Goal: Task Accomplishment & Management: Manage account settings

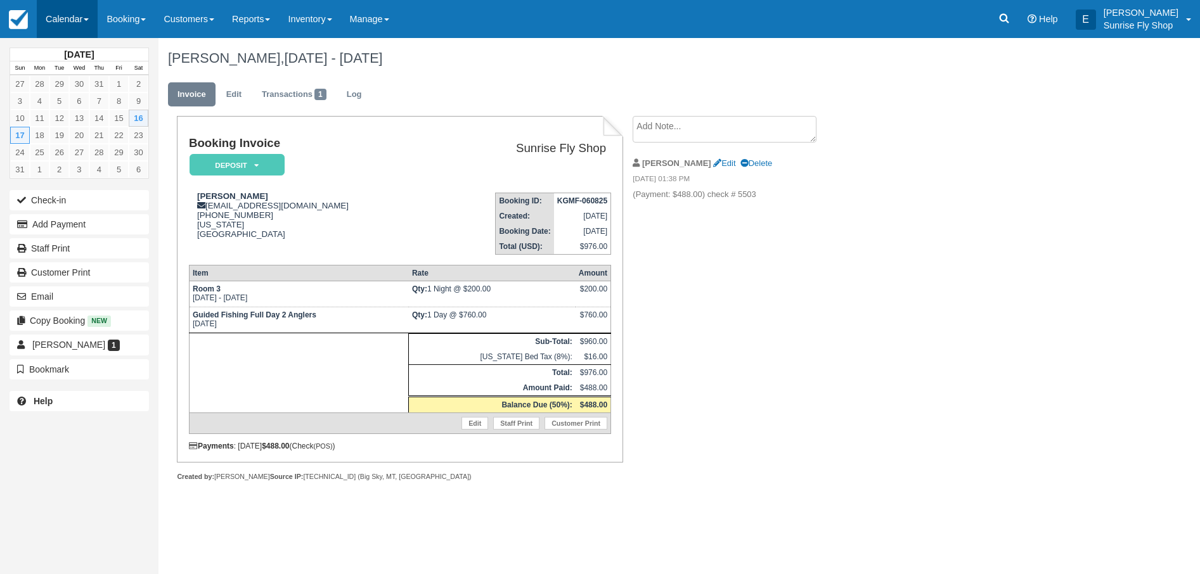
click at [61, 24] on link "Calendar" at bounding box center [67, 19] width 61 height 38
click at [96, 123] on link "Month" at bounding box center [87, 120] width 100 height 27
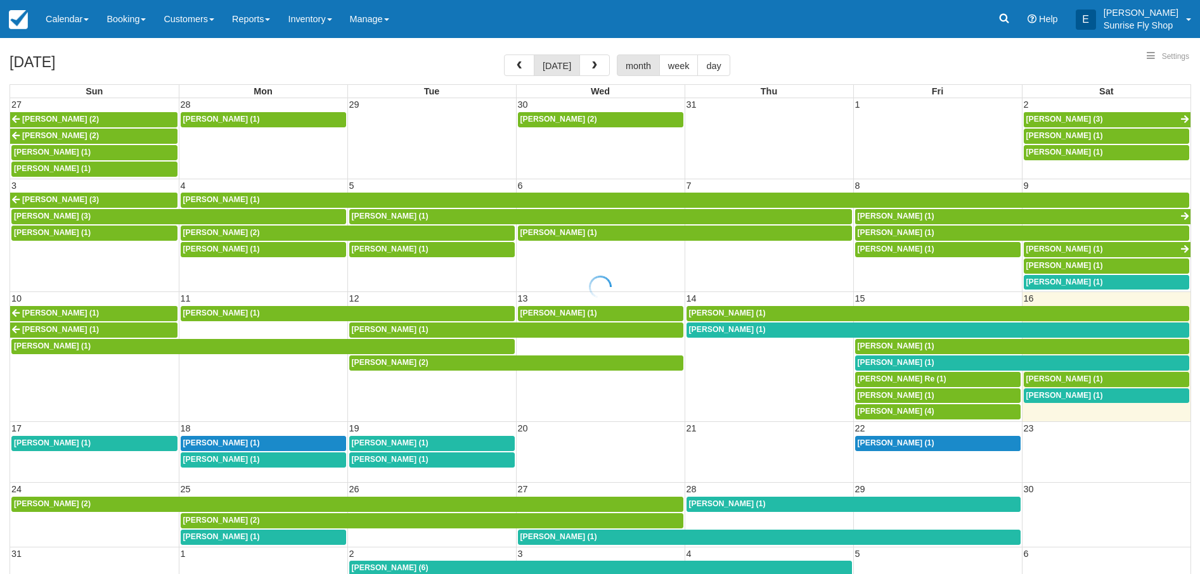
select select
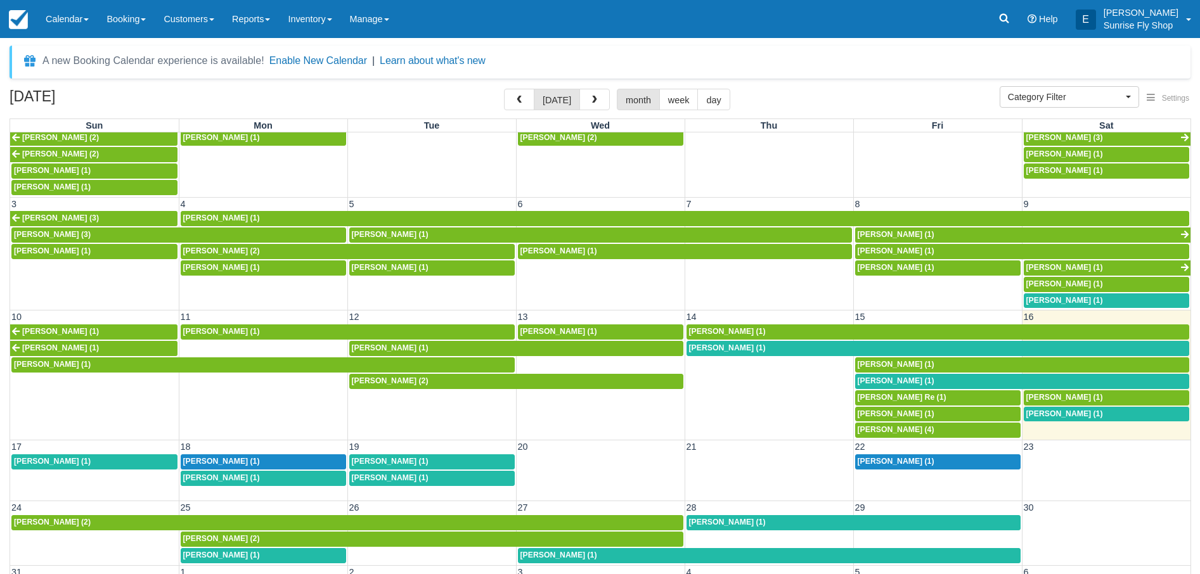
scroll to position [17, 0]
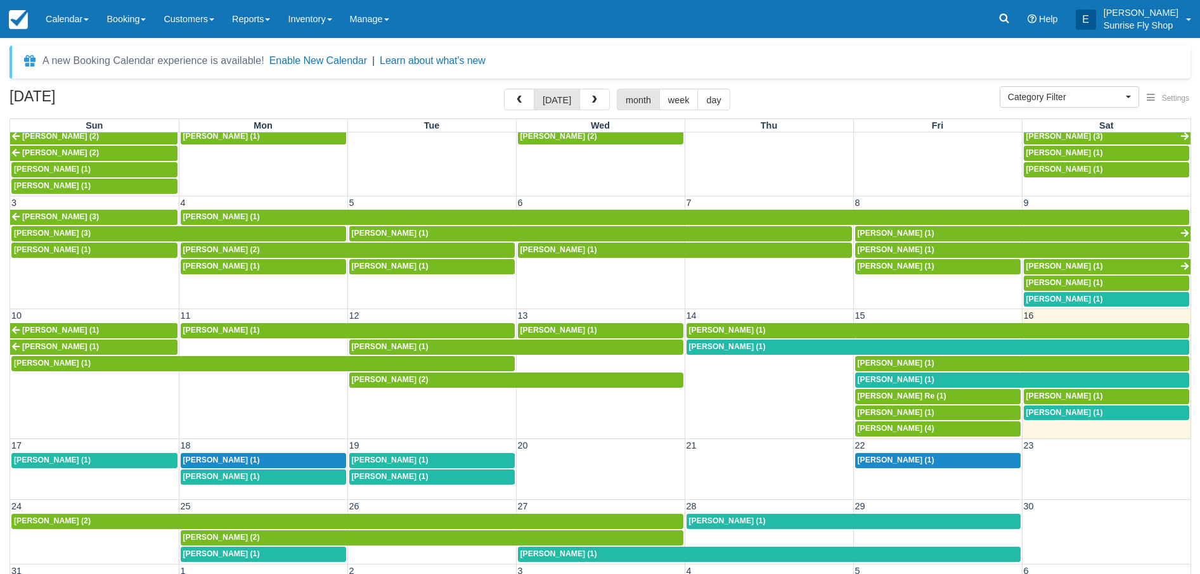
click at [704, 342] on span "[PERSON_NAME] (1)" at bounding box center [727, 346] width 77 height 9
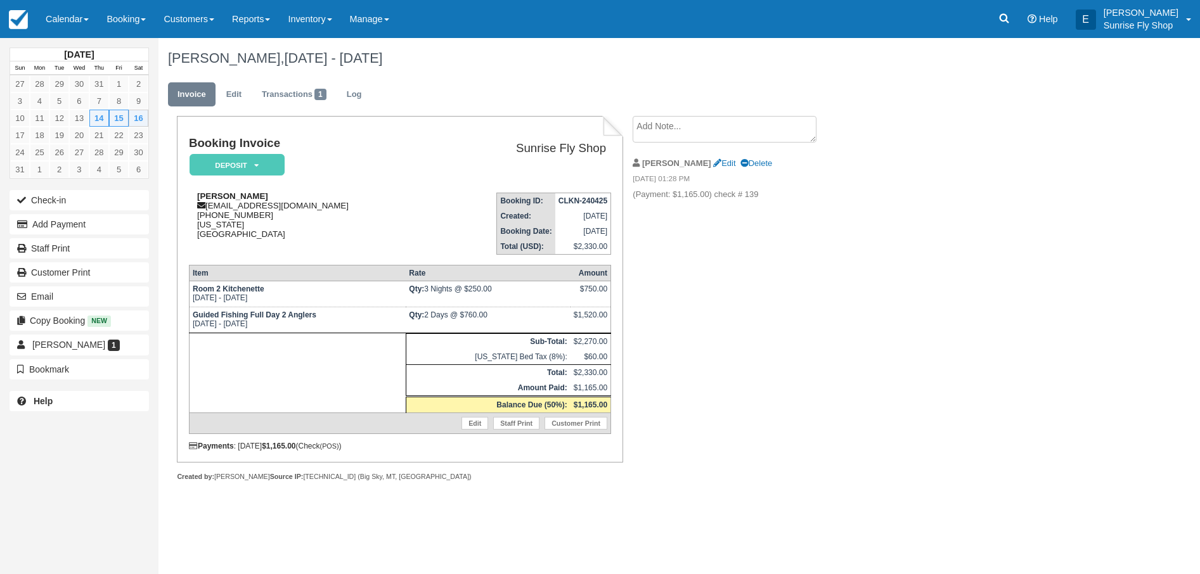
drag, startPoint x: 197, startPoint y: 197, endPoint x: 294, endPoint y: 197, distance: 97.0
click at [294, 197] on div "John Beritzhoff jberitzhoff@onediversified.com 1 (415) 328-8828 California Unit…" at bounding box center [312, 215] width 246 height 48
copy strong "John Beritzhoff"
drag, startPoint x: 205, startPoint y: 218, endPoint x: 271, endPoint y: 215, distance: 66.0
click at [271, 215] on div "John Beritzhoff jberitzhoff@onediversified.com 1 (415) 328-8828 California Unit…" at bounding box center [312, 215] width 246 height 48
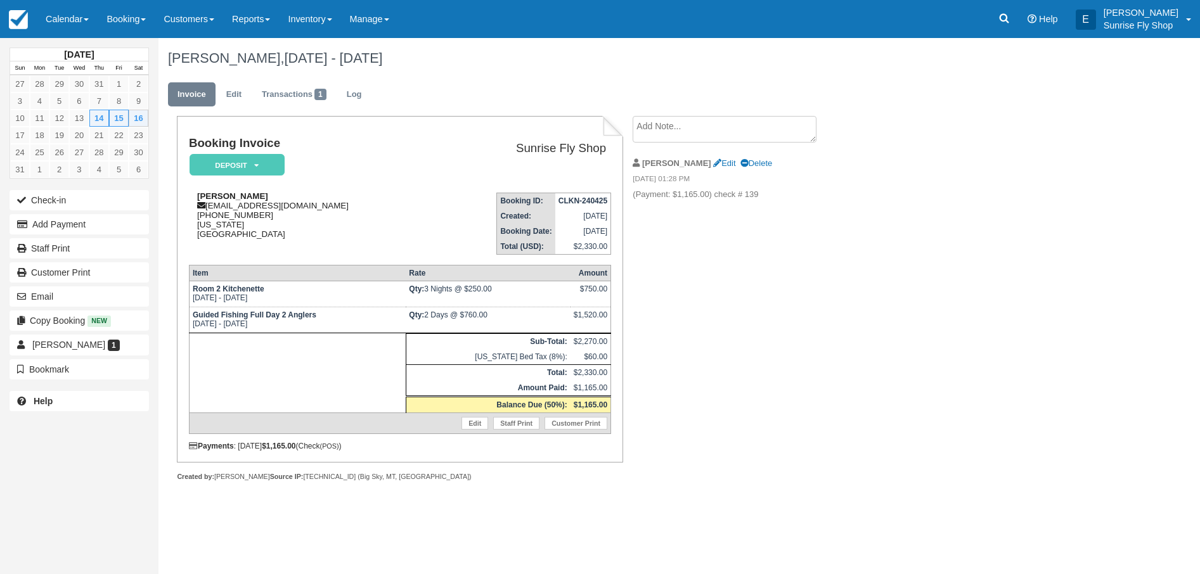
copy div "(415) 328-8828"
drag, startPoint x: 208, startPoint y: 209, endPoint x: 363, endPoint y: 208, distance: 154.7
click at [363, 207] on div "John Beritzhoff jberitzhoff@onediversified.com 1 (415) 328-8828 California Unit…" at bounding box center [312, 215] width 246 height 48
copy div "[EMAIL_ADDRESS][DOMAIN_NAME]"
click at [62, 14] on link "Calendar" at bounding box center [67, 19] width 61 height 38
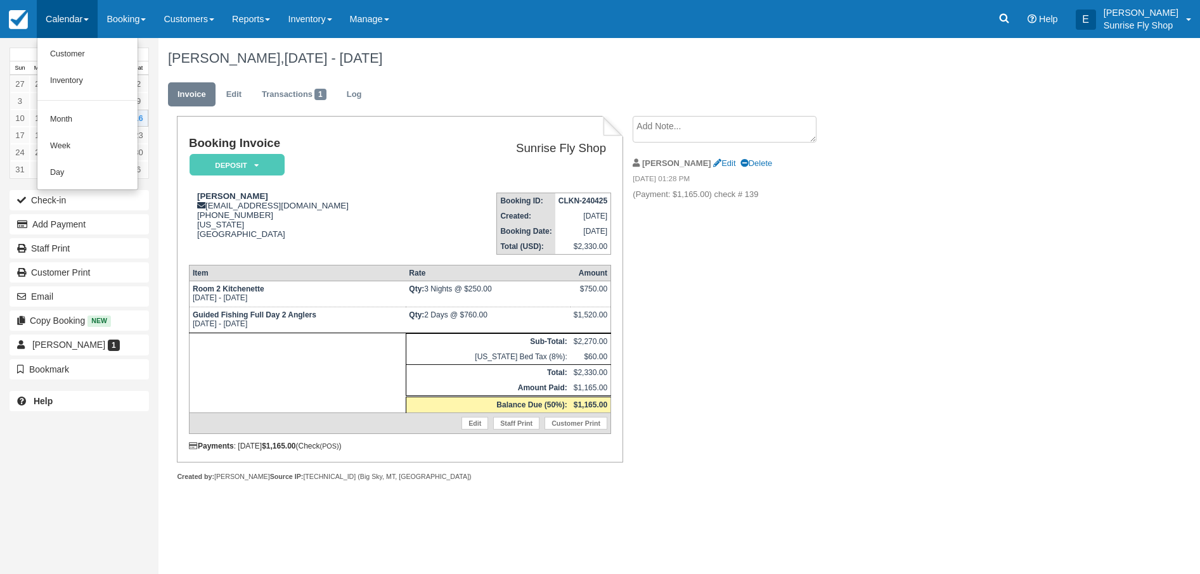
click at [70, 116] on link "Month" at bounding box center [87, 120] width 100 height 27
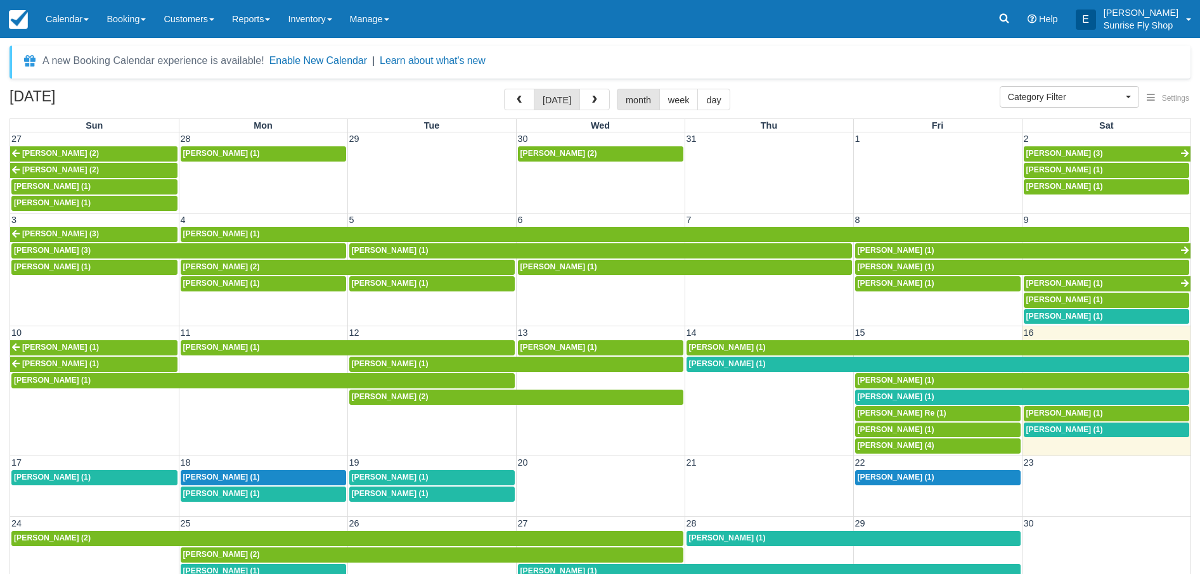
select select
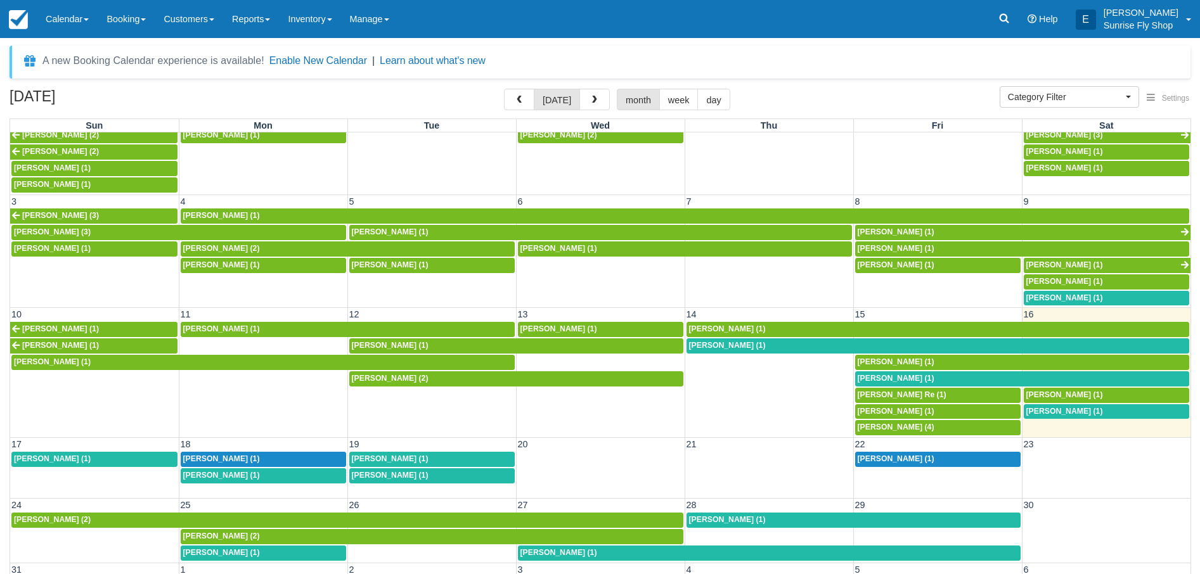
scroll to position [18, 0]
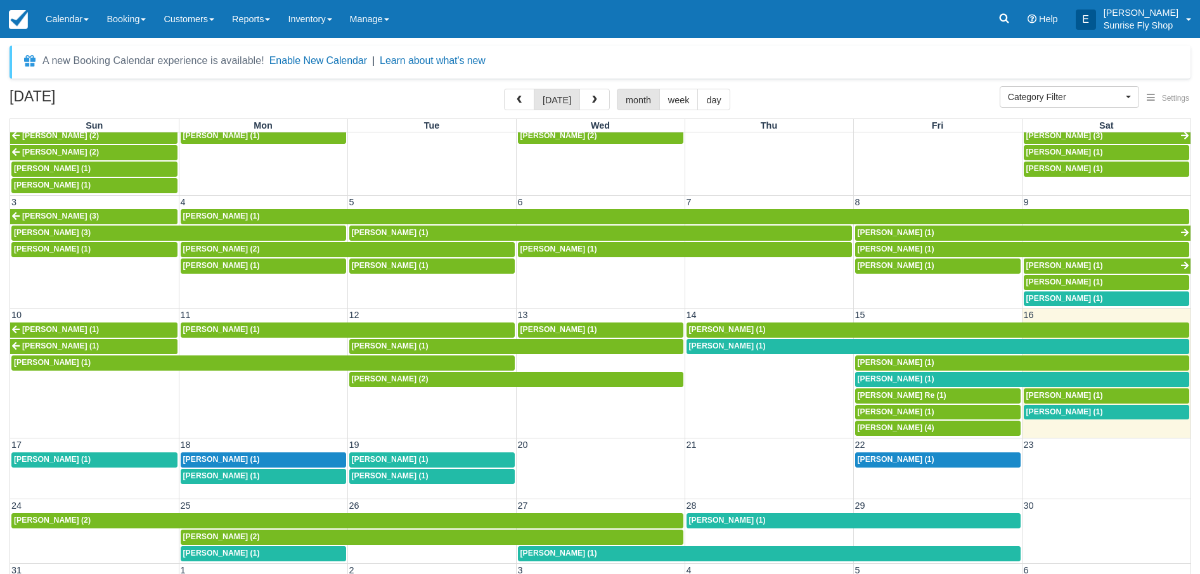
click at [894, 375] on span "[PERSON_NAME] (1)" at bounding box center [896, 379] width 77 height 9
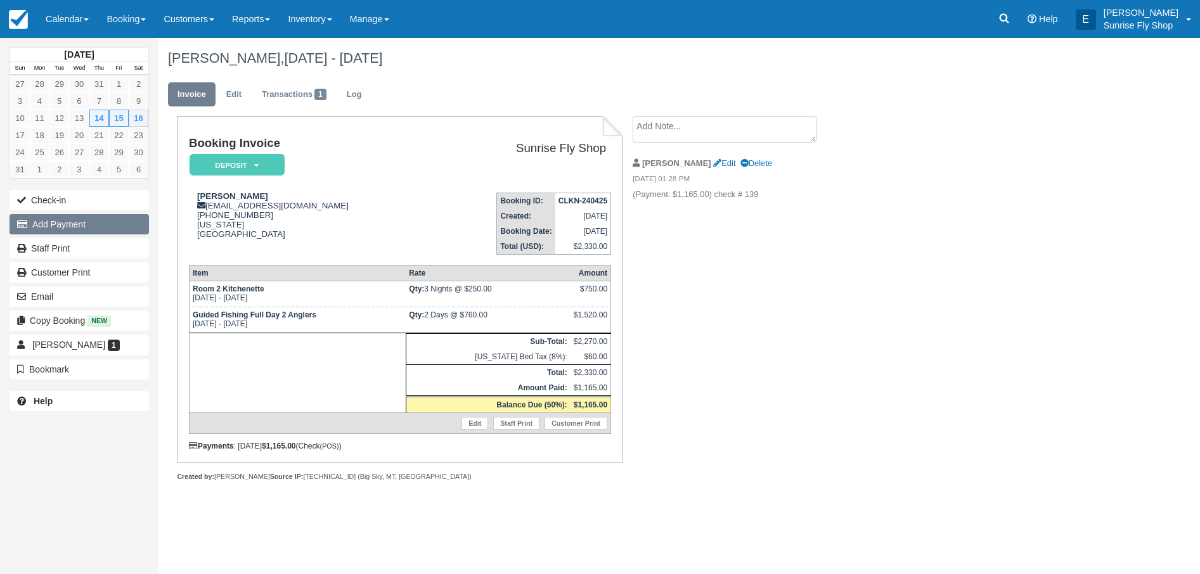
click at [79, 221] on button "Add Payment" at bounding box center [79, 224] width 139 height 20
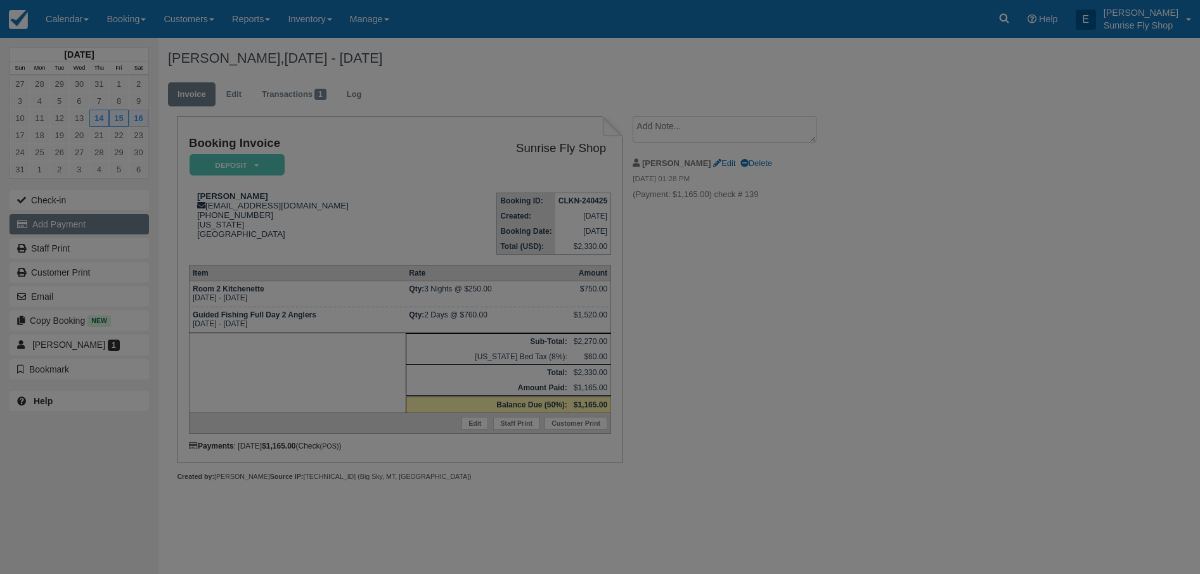
type input "08/16/25"
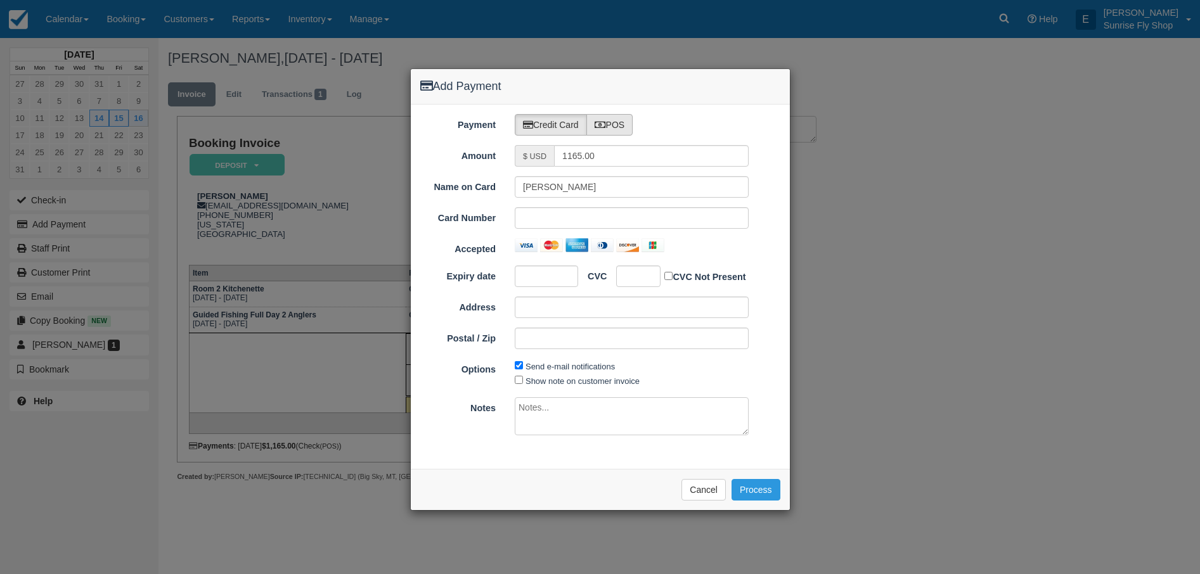
click at [619, 124] on label "POS" at bounding box center [609, 125] width 47 height 22
radio input "true"
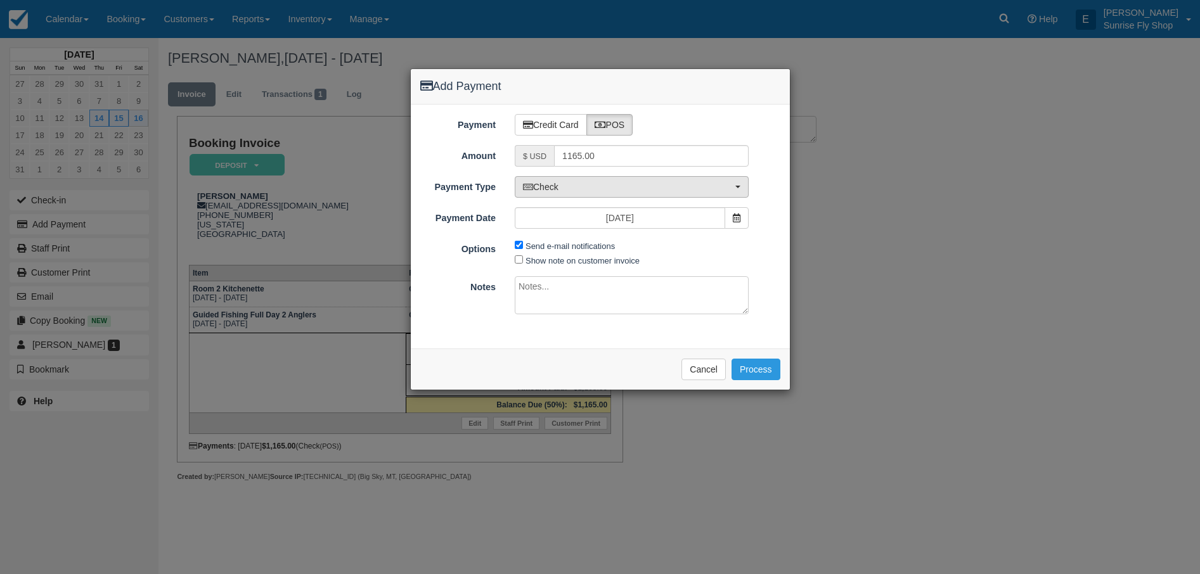
click at [597, 193] on span "Check" at bounding box center [627, 187] width 209 height 13
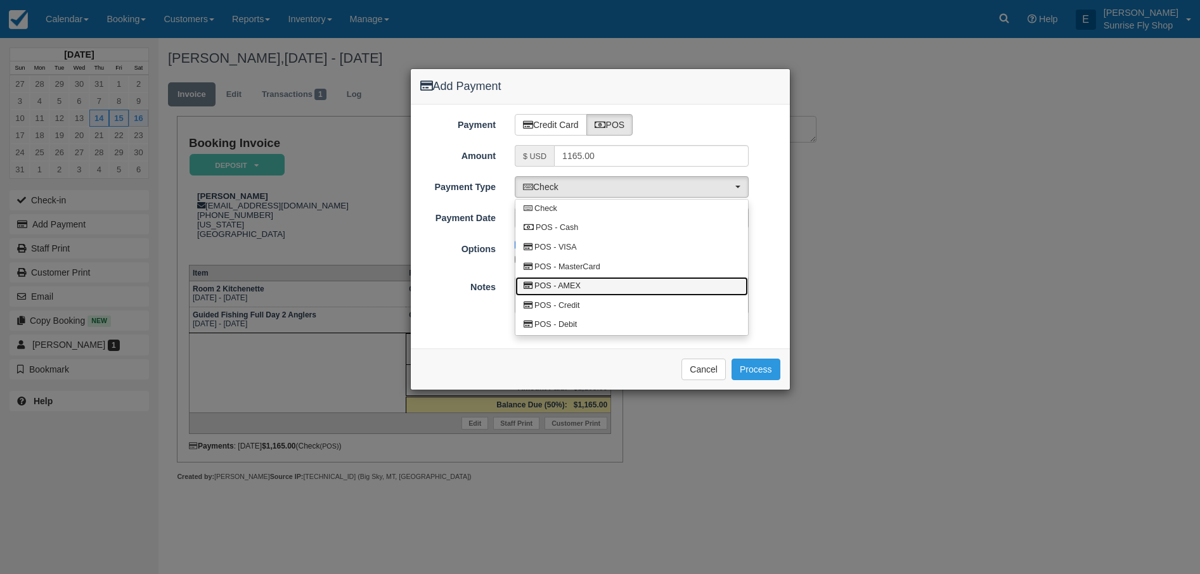
click at [595, 288] on link "POS - AMEX" at bounding box center [631, 287] width 233 height 20
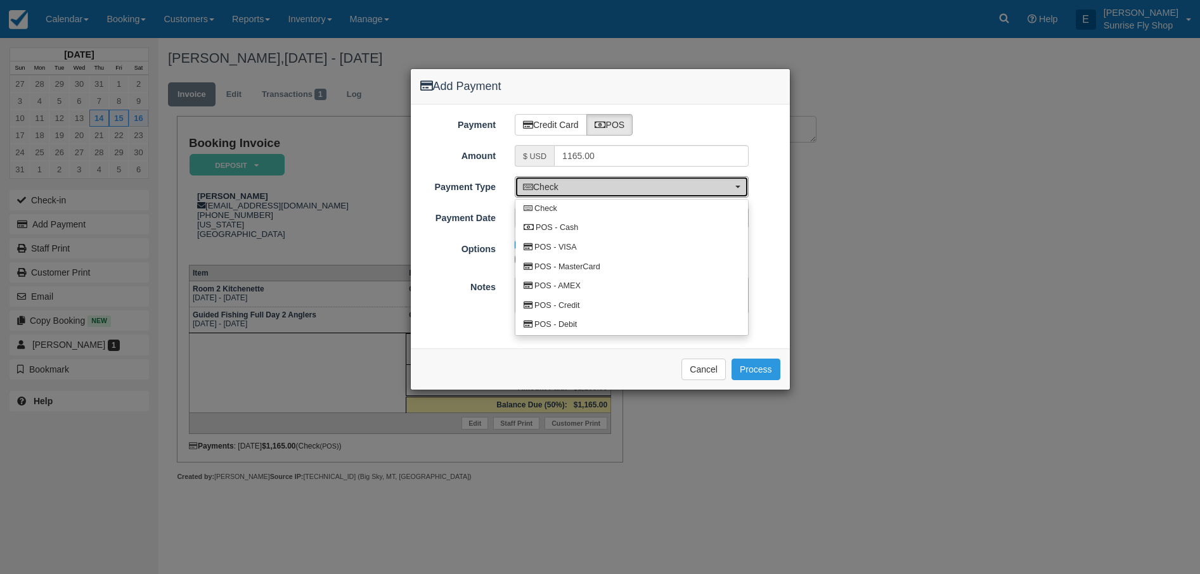
select select "AMEX"
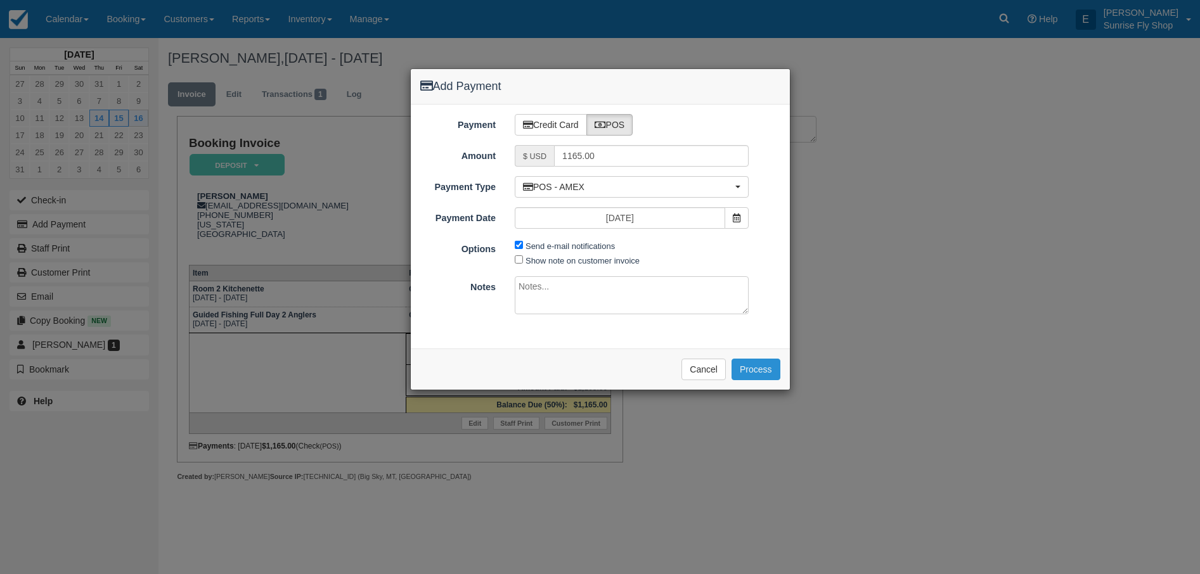
click at [763, 362] on button "Process" at bounding box center [756, 370] width 49 height 22
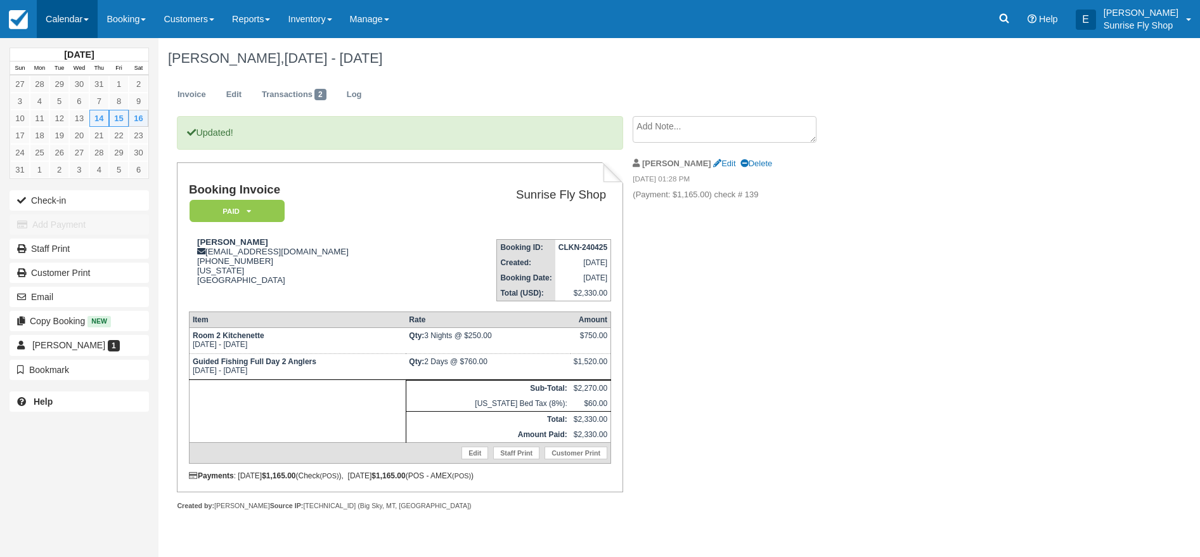
click at [61, 21] on link "Calendar" at bounding box center [67, 19] width 61 height 38
click at [88, 110] on link "Month" at bounding box center [87, 120] width 100 height 27
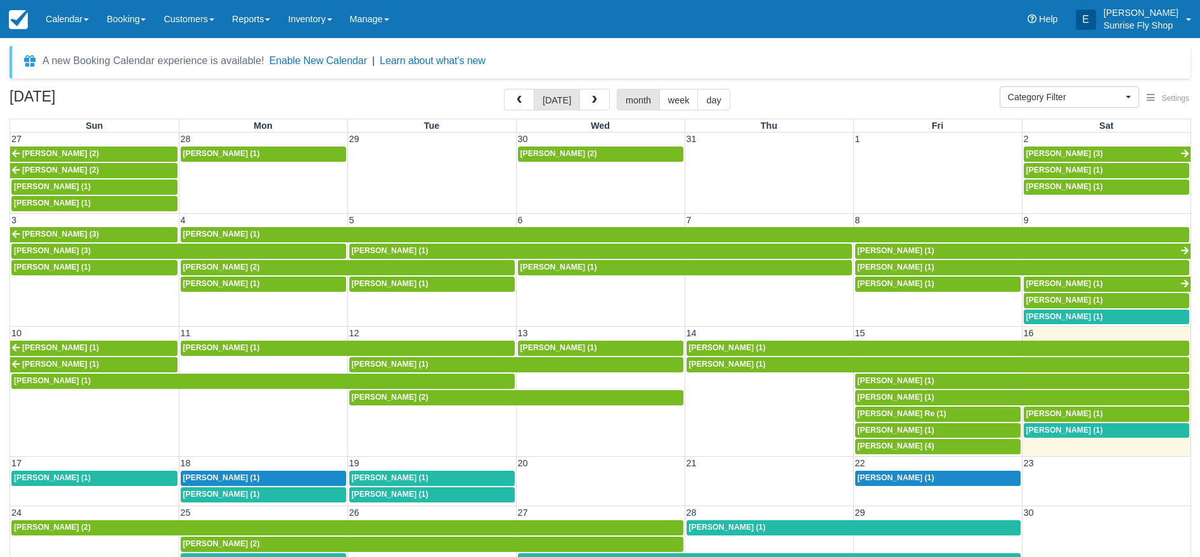
select select
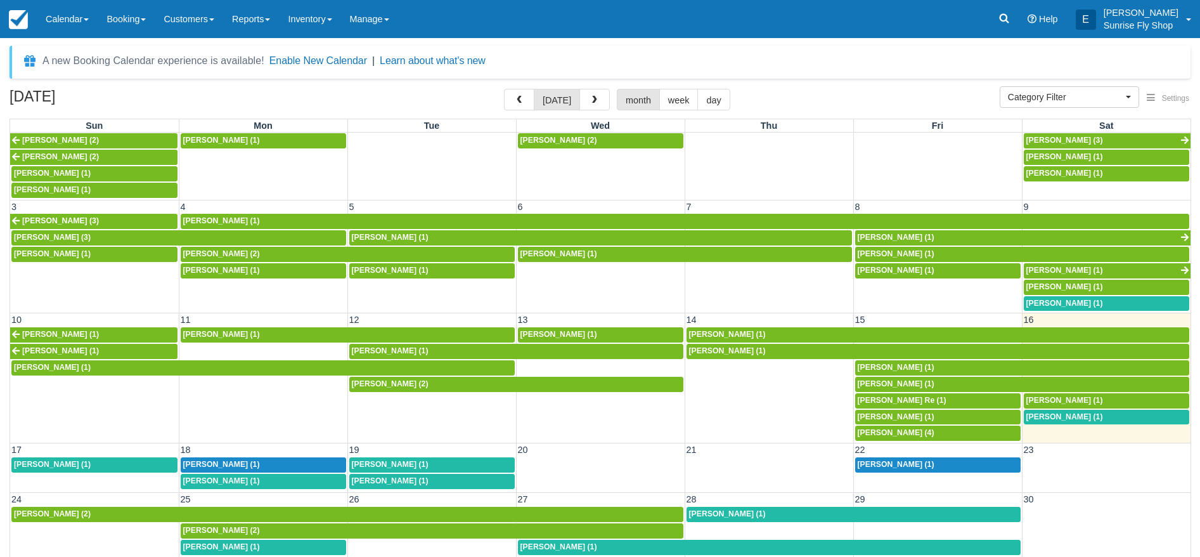
scroll to position [13, 0]
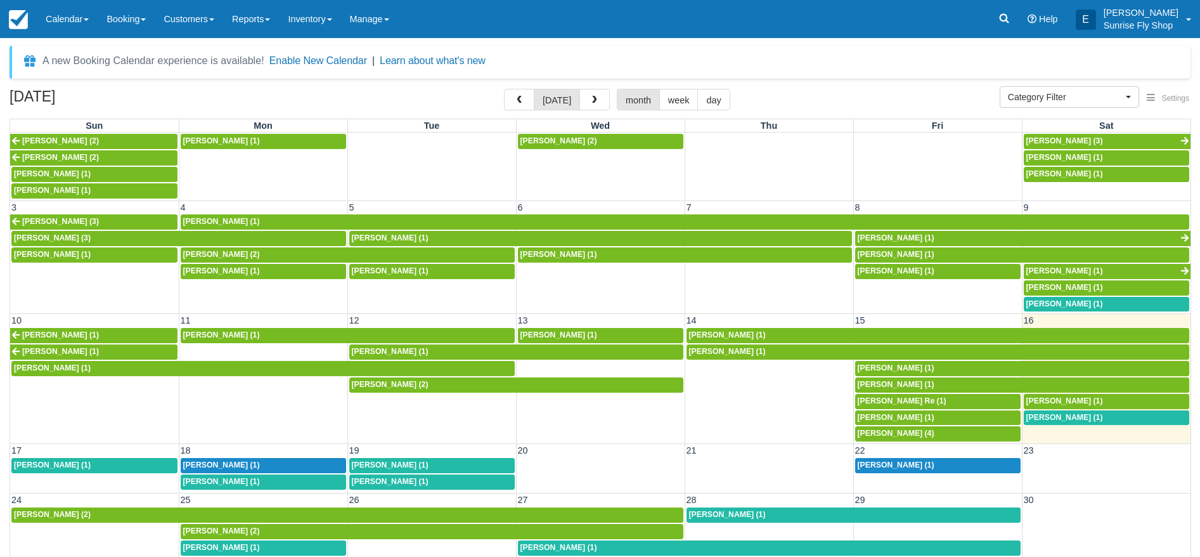
click at [1048, 413] on span "[PERSON_NAME] (1)" at bounding box center [1064, 417] width 77 height 9
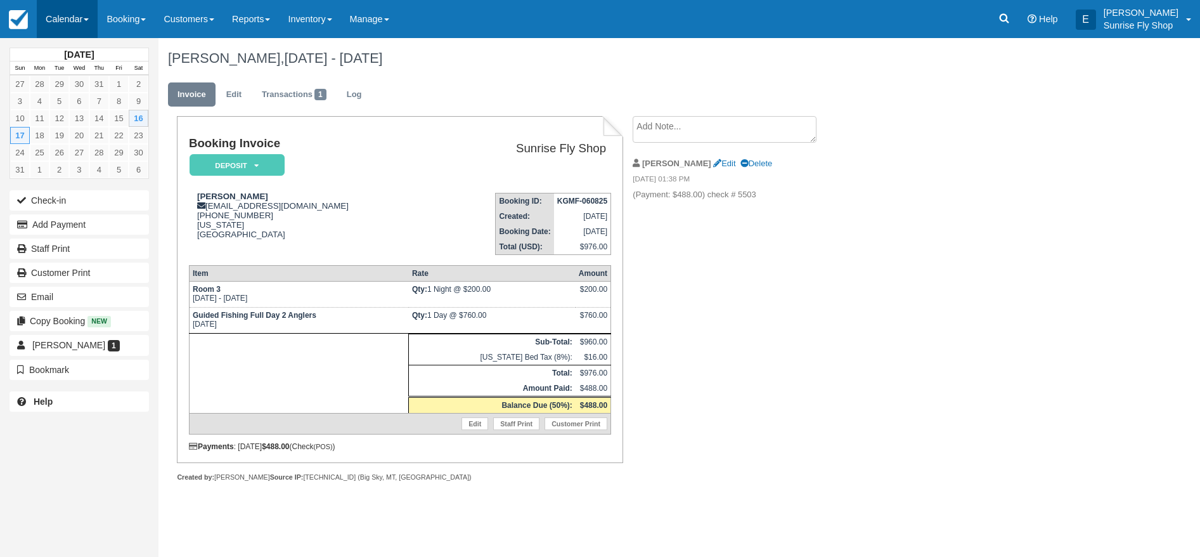
drag, startPoint x: 69, startPoint y: 19, endPoint x: 73, endPoint y: 25, distance: 6.9
click at [69, 19] on link "Calendar" at bounding box center [67, 19] width 61 height 38
drag, startPoint x: 116, startPoint y: 114, endPoint x: 123, endPoint y: 115, distance: 7.1
click at [117, 114] on link "Month" at bounding box center [87, 120] width 100 height 27
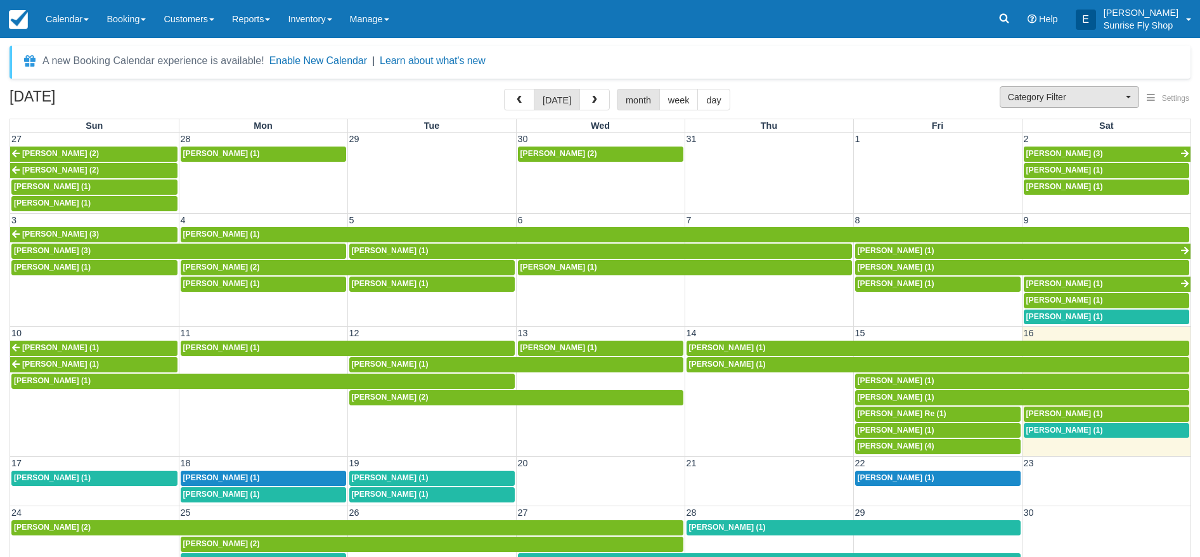
click at [1047, 97] on span "Category Filter" at bounding box center [1065, 97] width 115 height 13
click at [1047, 139] on span "Sunrise Suites Lodging" at bounding box center [1049, 138] width 82 height 11
select select "1"
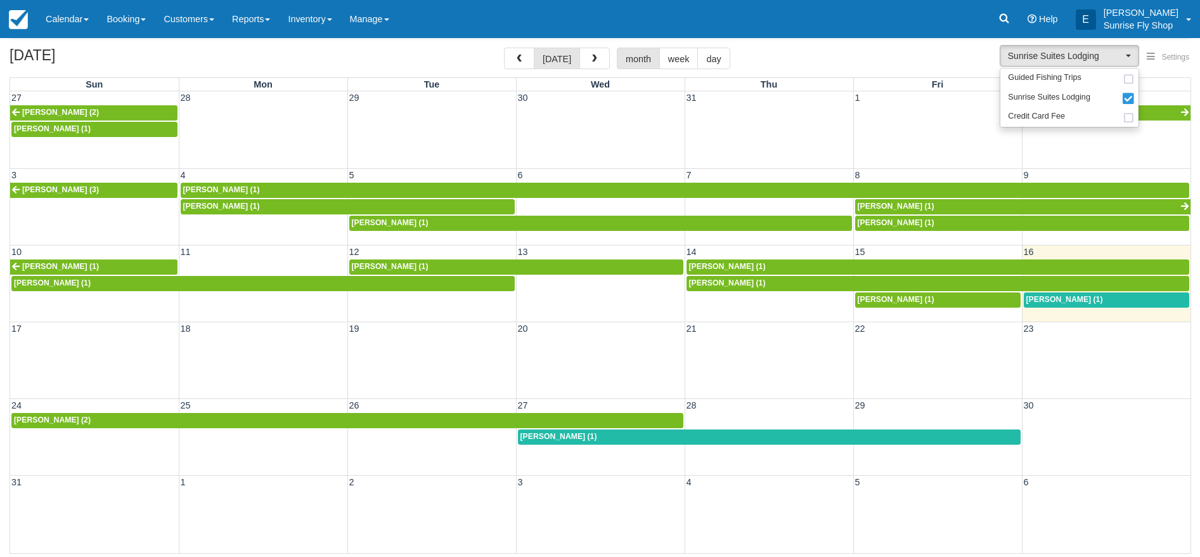
scroll to position [41, 0]
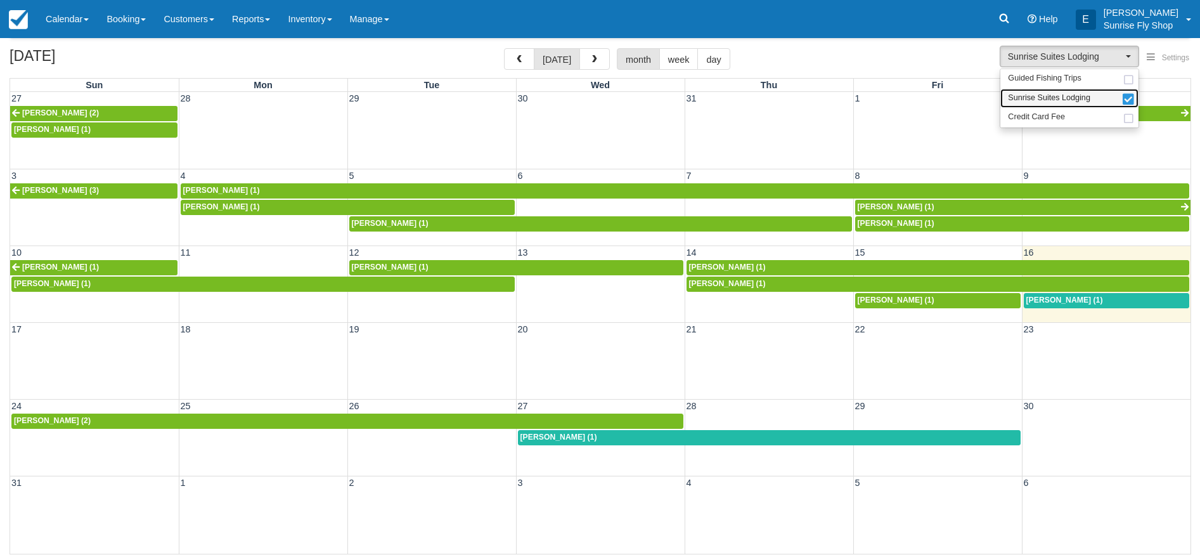
drag, startPoint x: 1040, startPoint y: 100, endPoint x: 946, endPoint y: 94, distance: 94.0
click at [1038, 100] on span "Sunrise Suites Lodging" at bounding box center [1049, 98] width 82 height 11
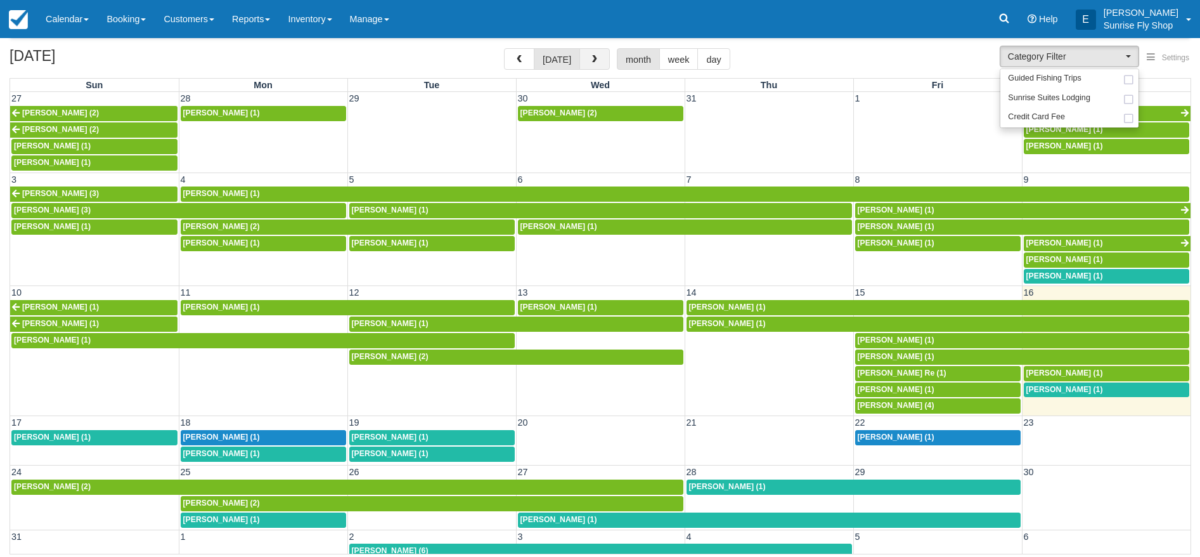
click at [591, 57] on span "button" at bounding box center [594, 59] width 9 height 9
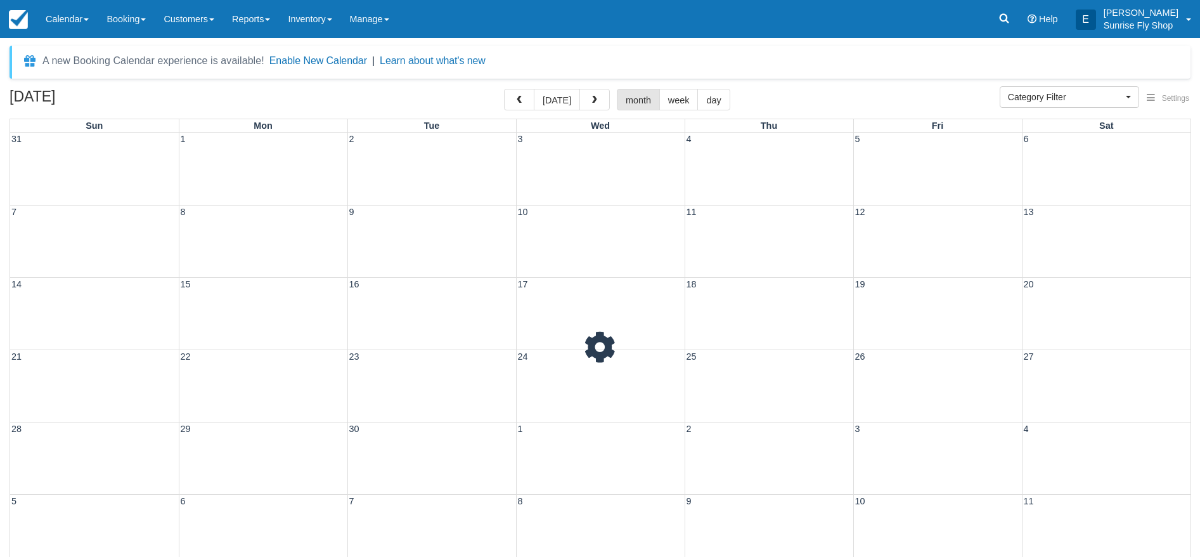
click at [590, 57] on div "A new Booking Calendar experience is available! Enable New Calendar | Learn abo…" at bounding box center [600, 62] width 1181 height 33
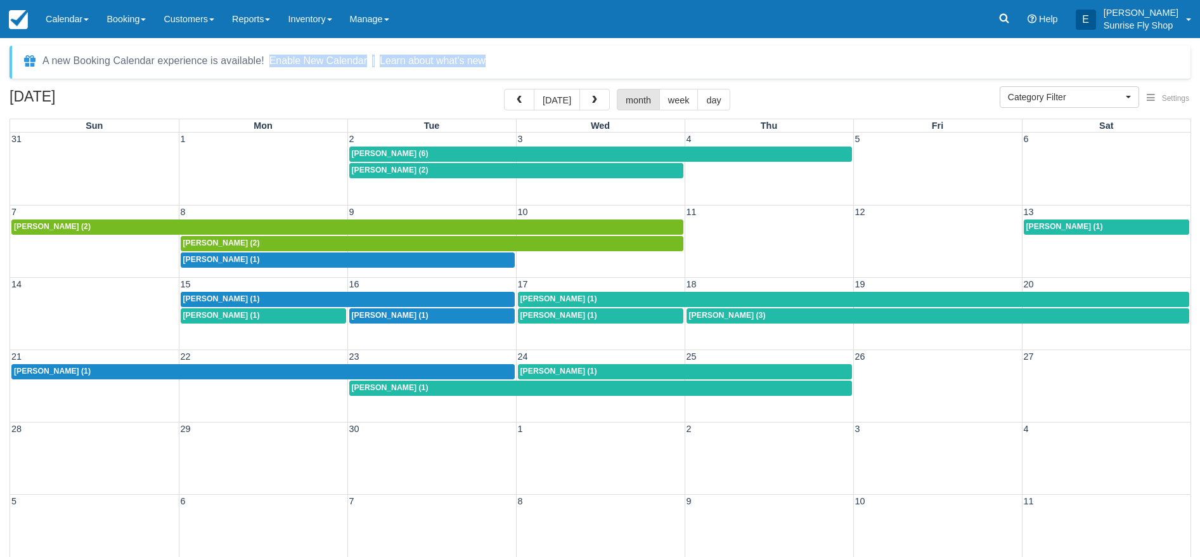
click at [590, 57] on div "A new Booking Calendar experience is available! Enable New Calendar | Learn abo…" at bounding box center [600, 62] width 1181 height 33
click at [590, 58] on div "A new Booking Calendar experience is available! Enable New Calendar | Learn abo…" at bounding box center [600, 62] width 1181 height 33
click at [593, 101] on span "button" at bounding box center [594, 100] width 9 height 9
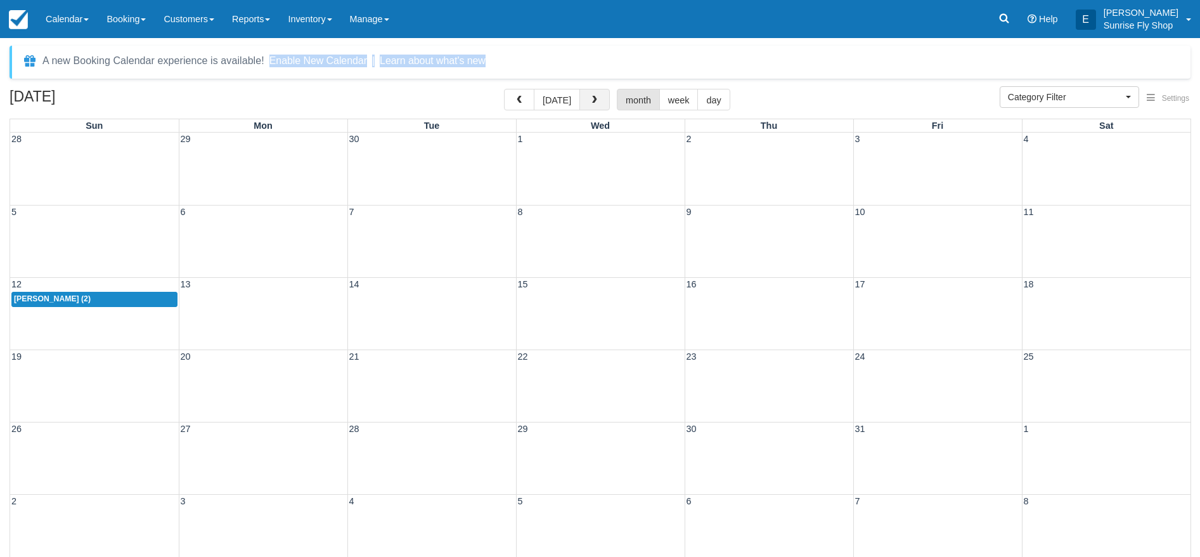
click at [593, 101] on span "button" at bounding box center [594, 100] width 9 height 9
click at [592, 101] on span "button" at bounding box center [594, 100] width 9 height 9
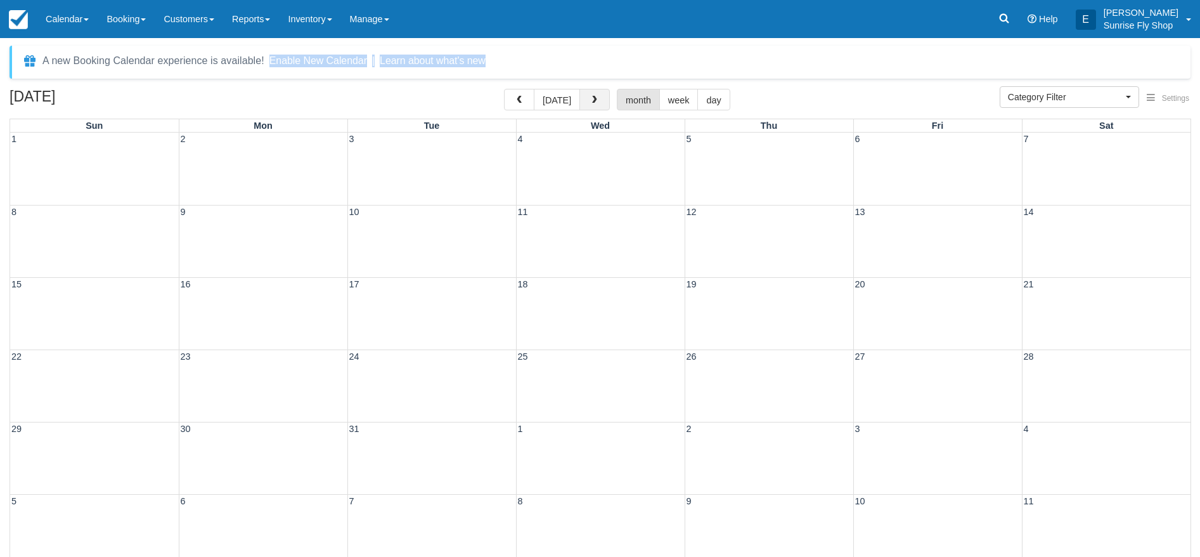
click at [593, 101] on span "button" at bounding box center [594, 100] width 9 height 9
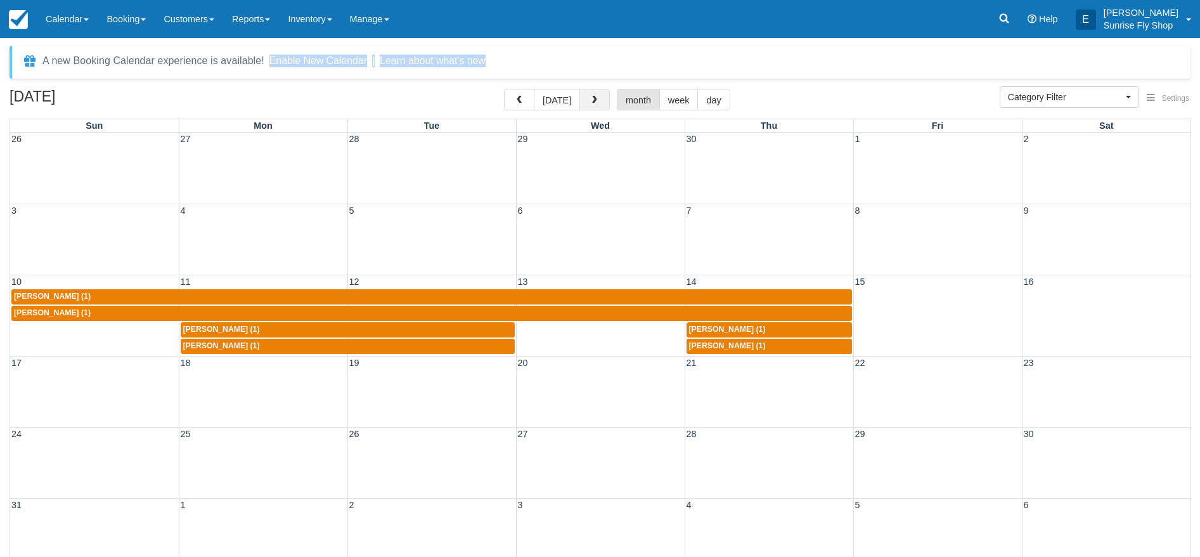
click at [593, 101] on span "button" at bounding box center [594, 100] width 9 height 9
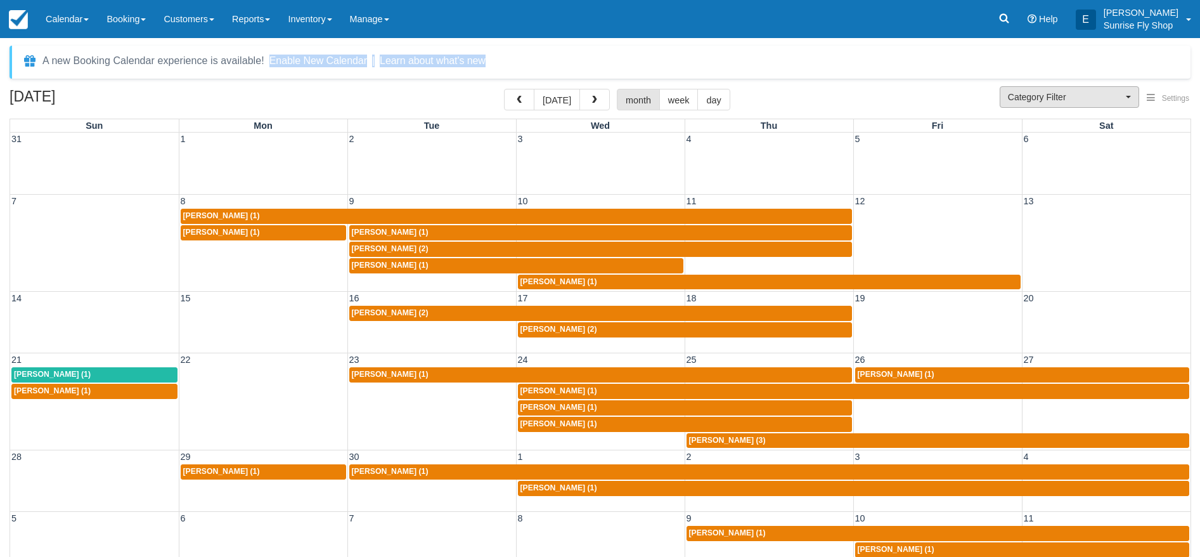
click at [1082, 96] on span "Category Filter" at bounding box center [1065, 97] width 115 height 13
click at [1074, 139] on span "Sunrise Suites Lodging" at bounding box center [1049, 138] width 82 height 11
select select "1"
